Goal: Task Accomplishment & Management: Complete application form

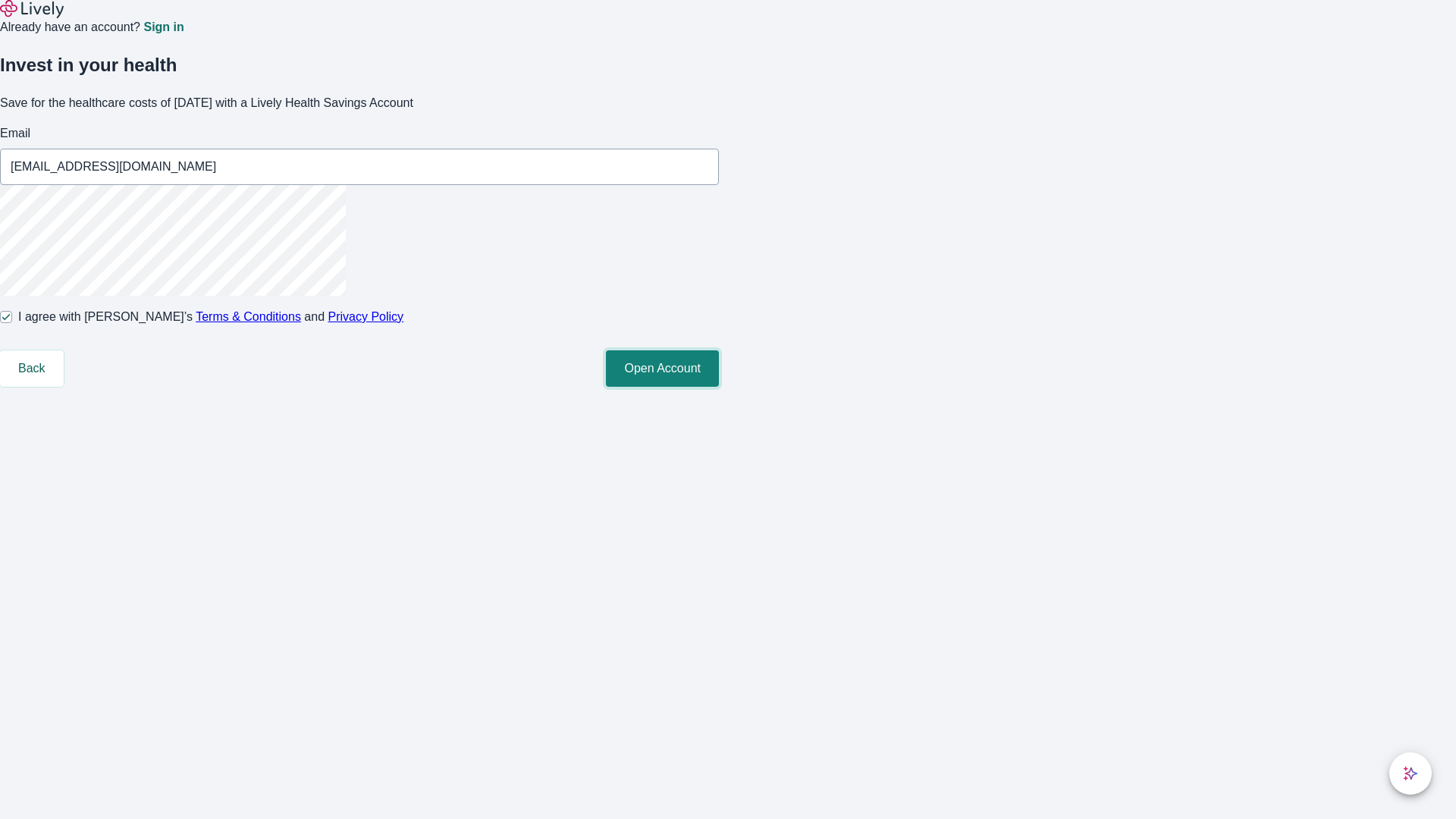
click at [719, 387] on button "Open Account" at bounding box center [662, 368] width 113 height 37
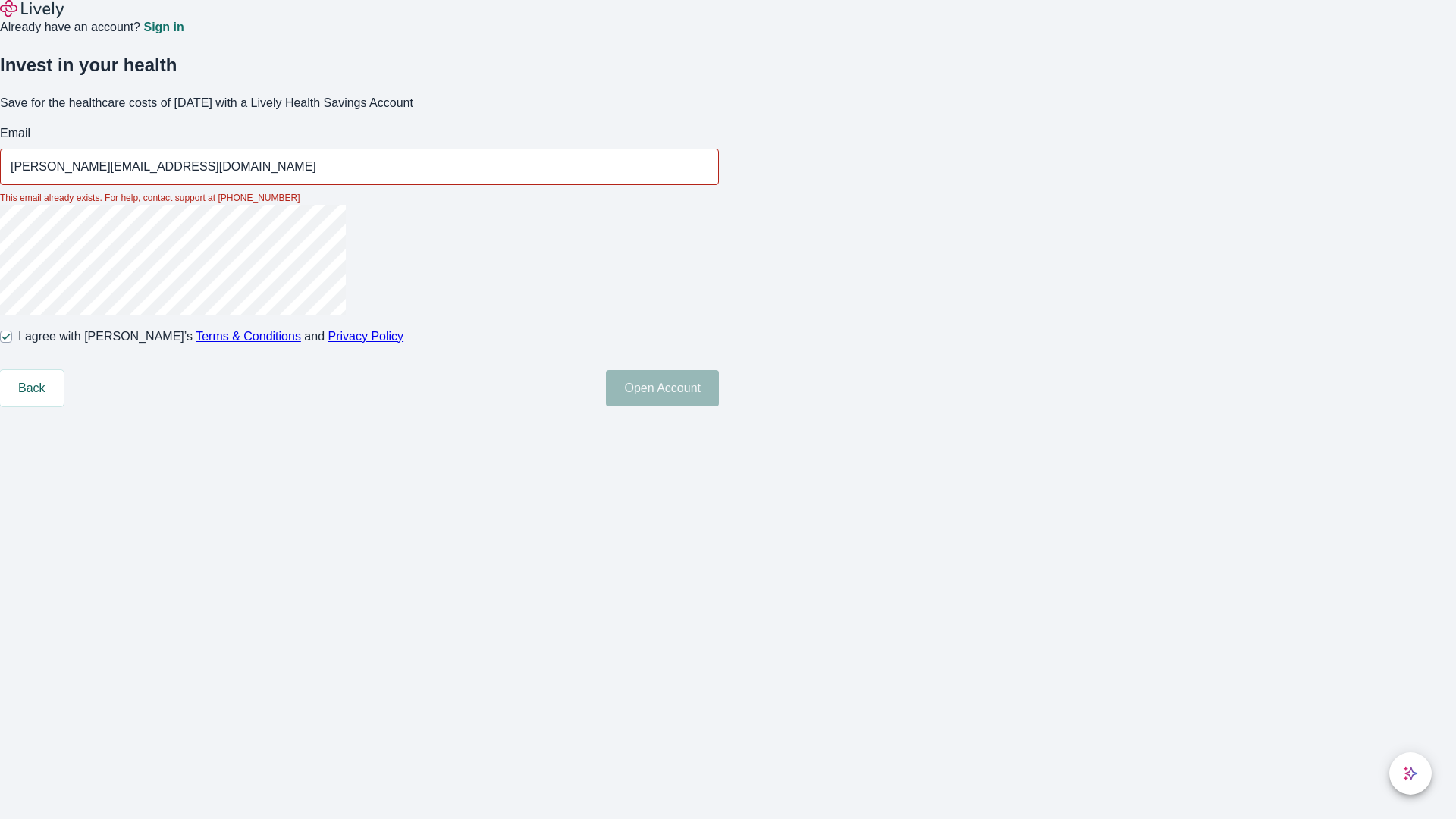
type input "[PERSON_NAME][EMAIL_ADDRESS][DOMAIN_NAME]"
click at [12, 343] on input "I agree with Lively’s Terms & Conditions and Privacy Policy" at bounding box center [6, 336] width 12 height 12
checkbox input "false"
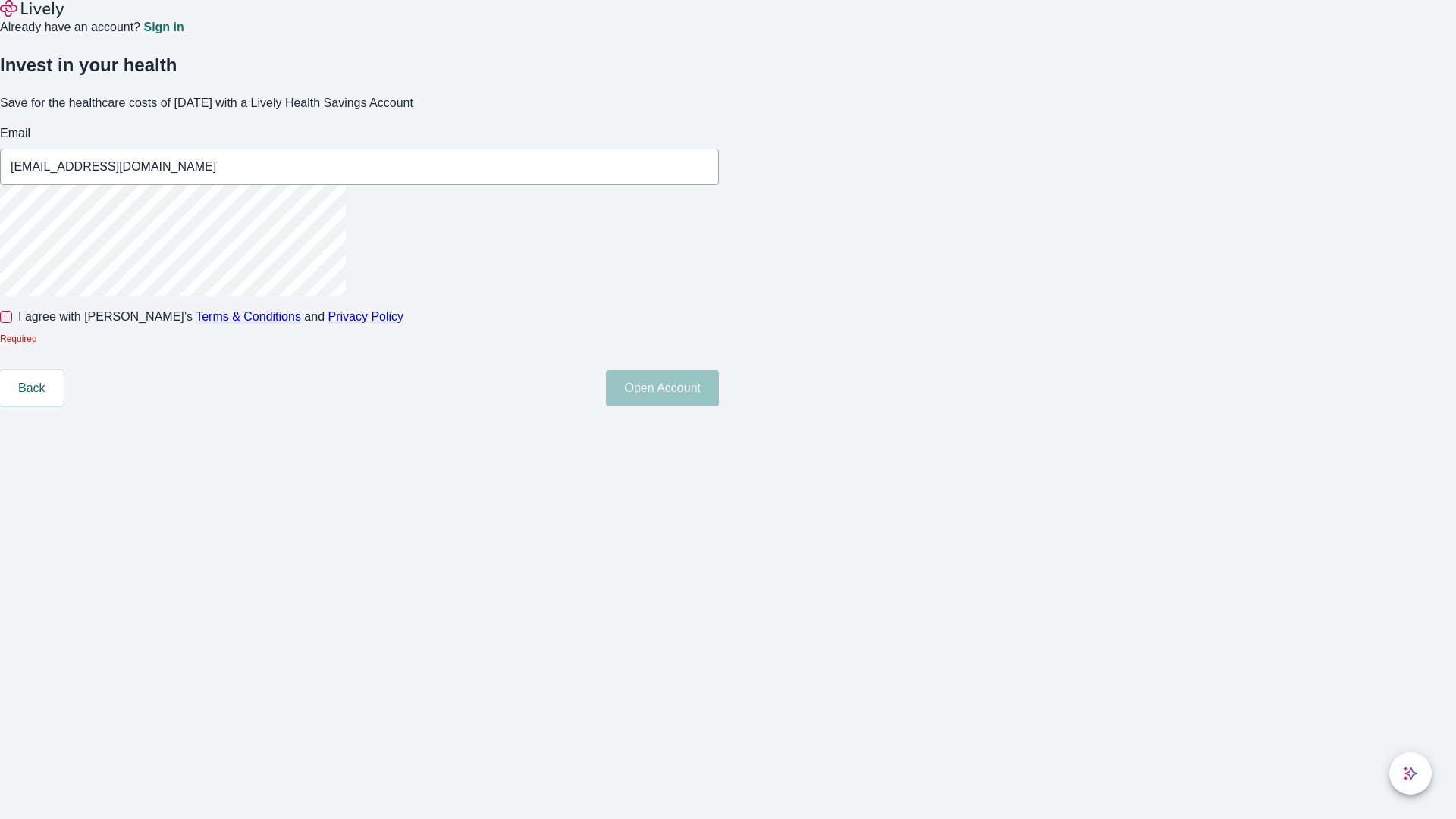
type input "[EMAIL_ADDRESS][DOMAIN_NAME]"
click at [12, 323] on input "I agree with Lively’s Terms & Conditions and Privacy Policy" at bounding box center [6, 316] width 12 height 12
checkbox input "true"
click at [719, 406] on button "Open Account" at bounding box center [662, 388] width 113 height 37
